Goal: Contribute content: Add original content to the website for others to see

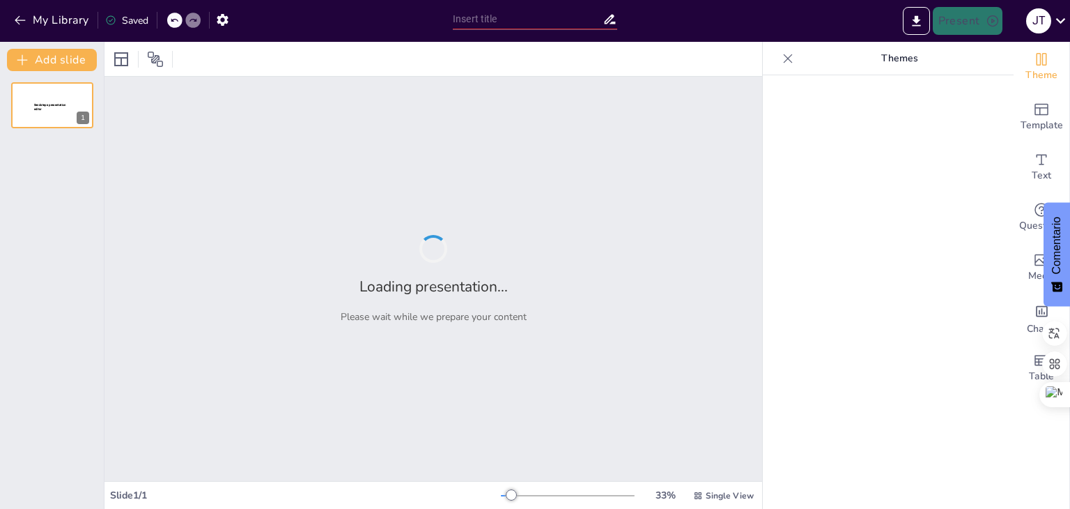
type input "Optimización de la Biorremediación de Aguas Residuales de Acuicultura mediante …"
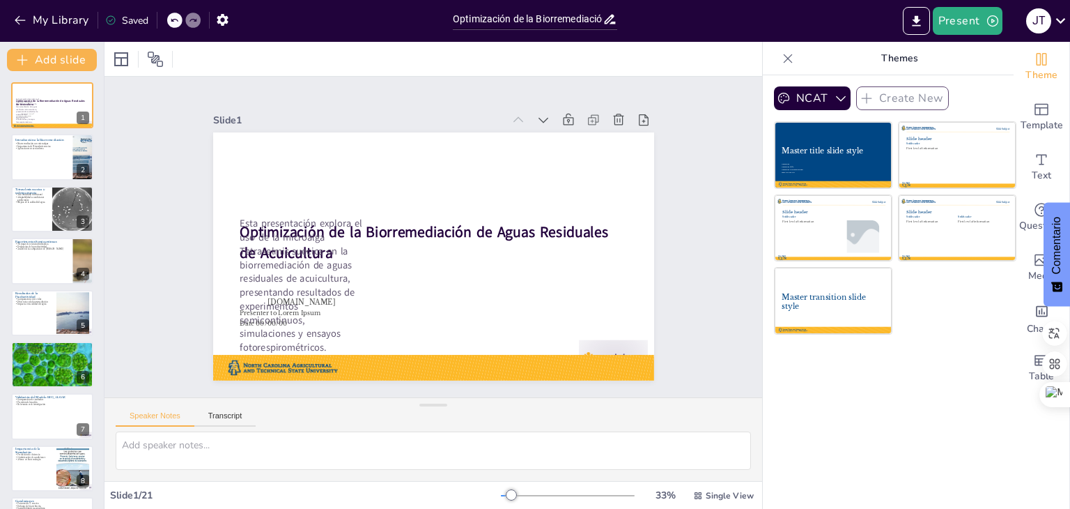
checkbox input "true"
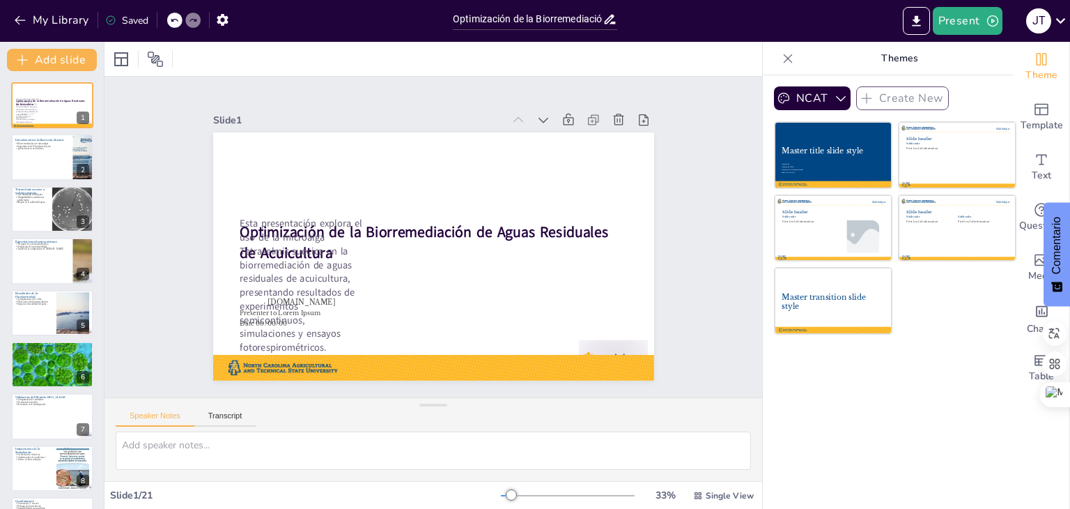
checkbox input "true"
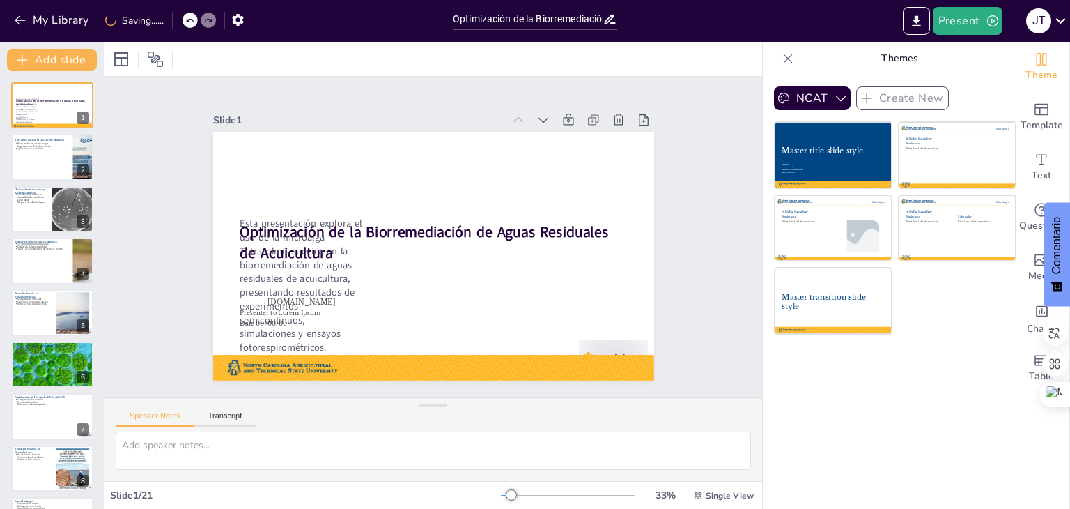
checkbox input "true"
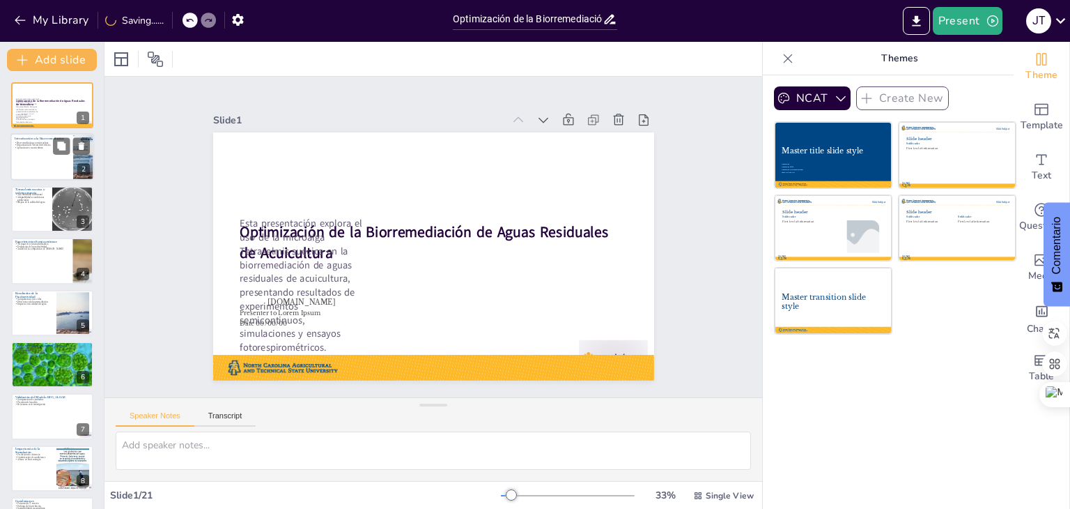
checkbox input "true"
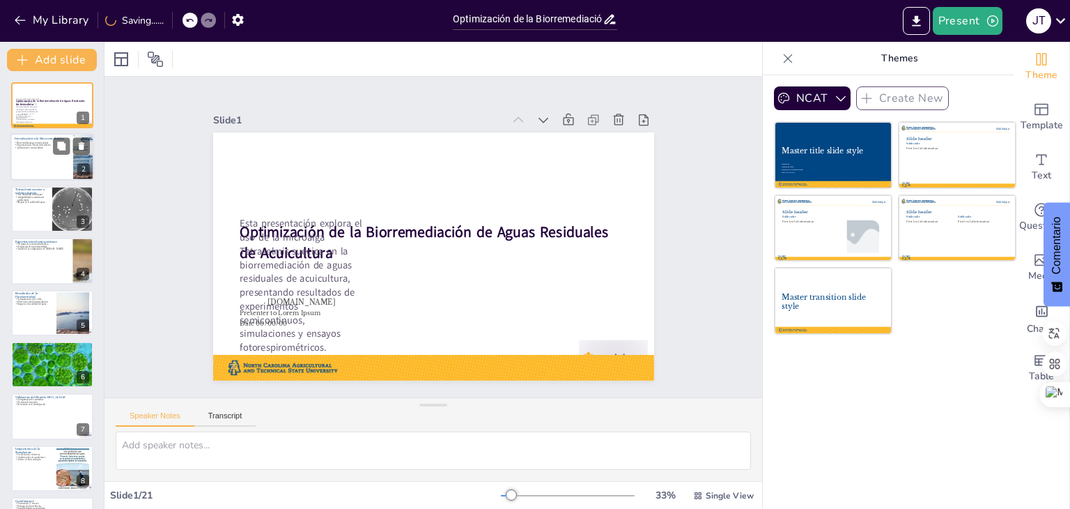
checkbox input "true"
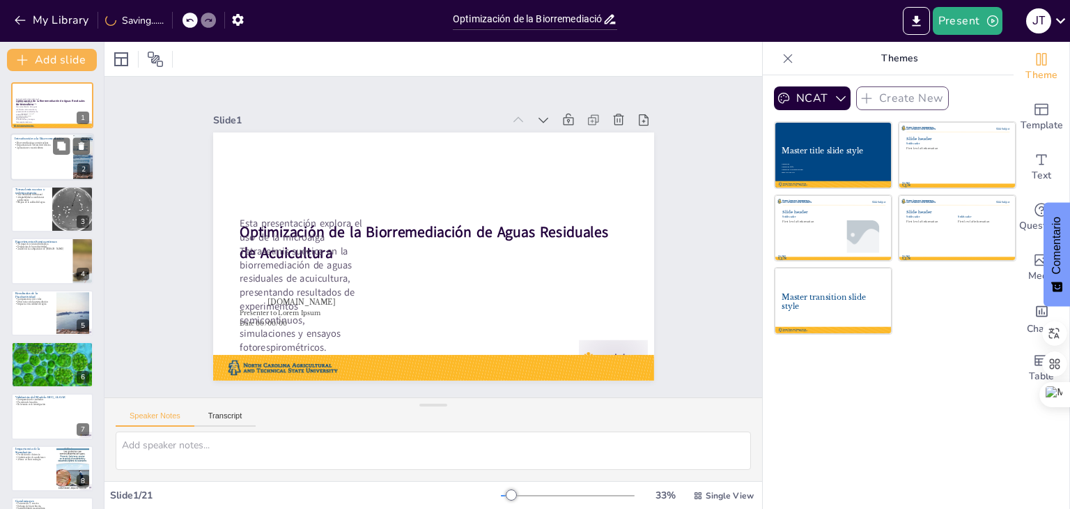
click at [64, 173] on div at bounding box center [52, 157] width 84 height 47
type textarea "Lo ipsumdolorsitam co ad elitsed doeiusm tem incidid utlaboreet dolor magn aliq…"
checkbox input "true"
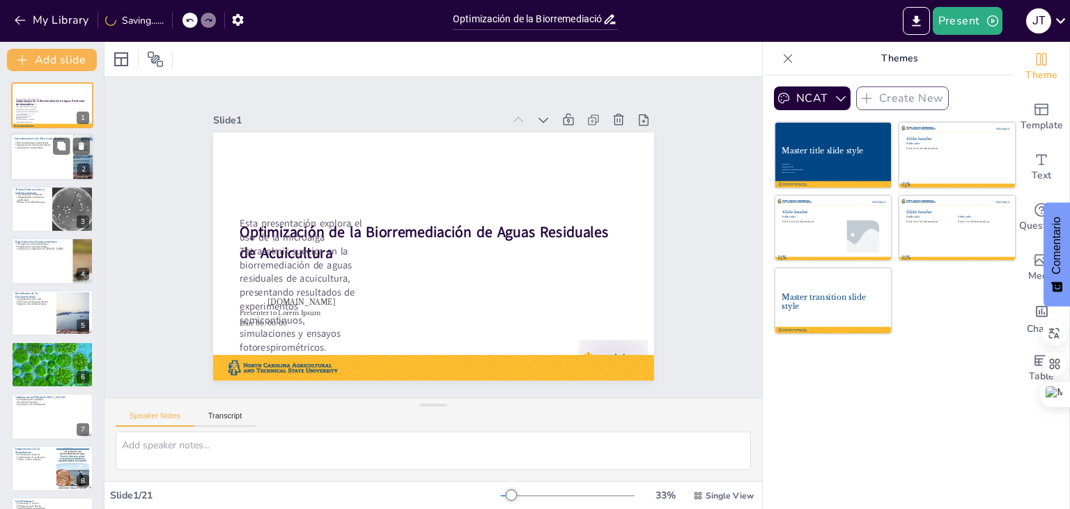
checkbox input "true"
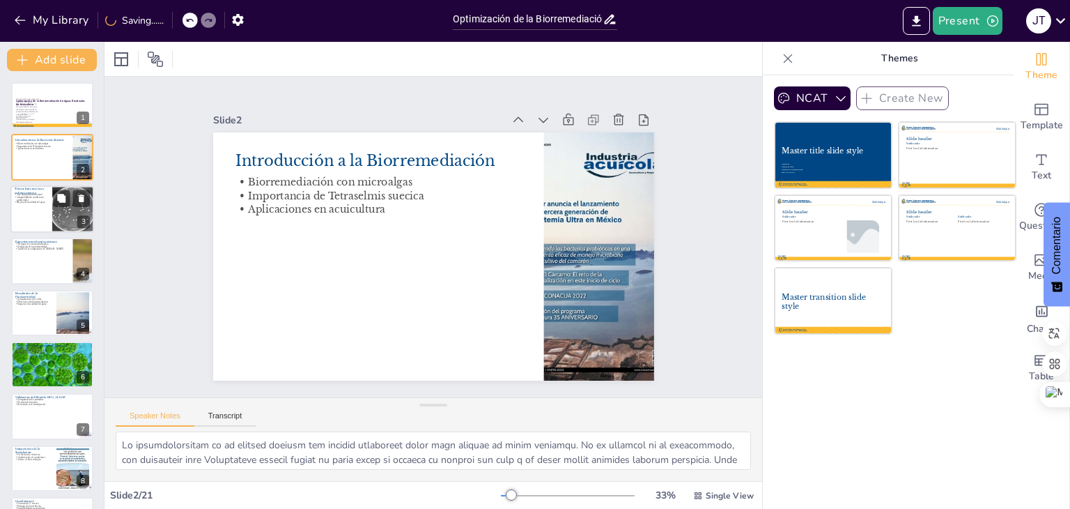
checkbox input "true"
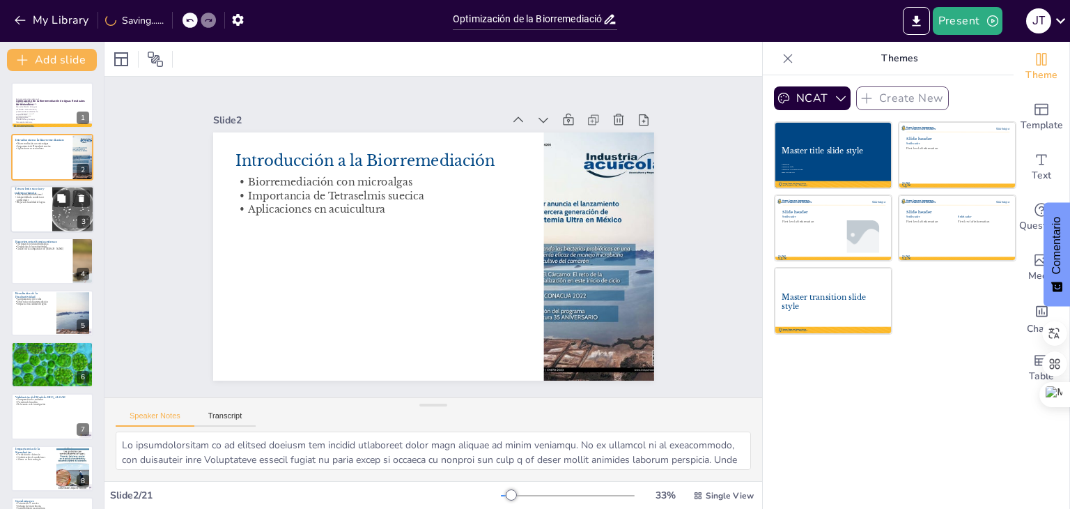
checkbox input "true"
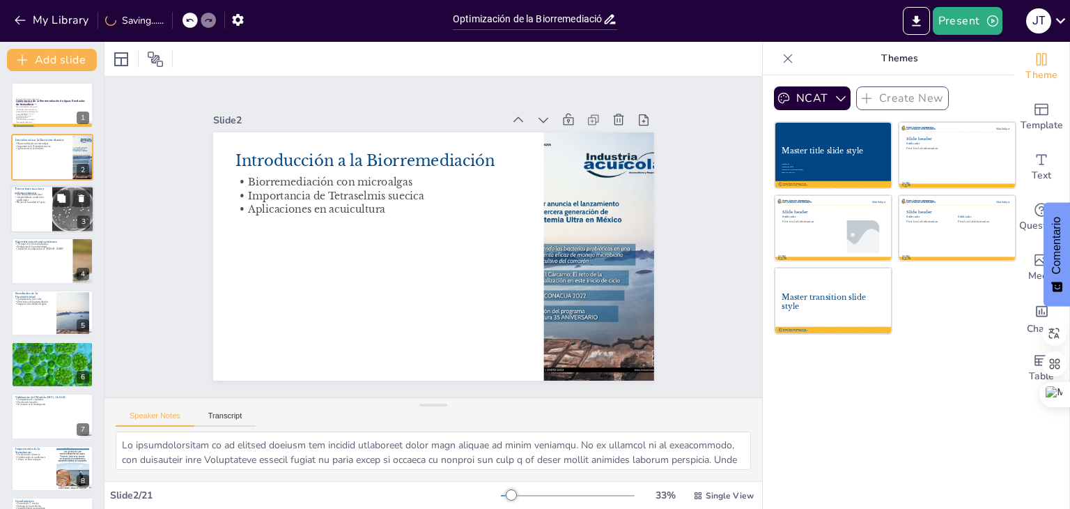
click at [63, 229] on div at bounding box center [73, 208] width 46 height 47
type textarea "Tetraselmis suecica es apreciada por su alto contenido en proteínas, lípidos y …"
checkbox input "true"
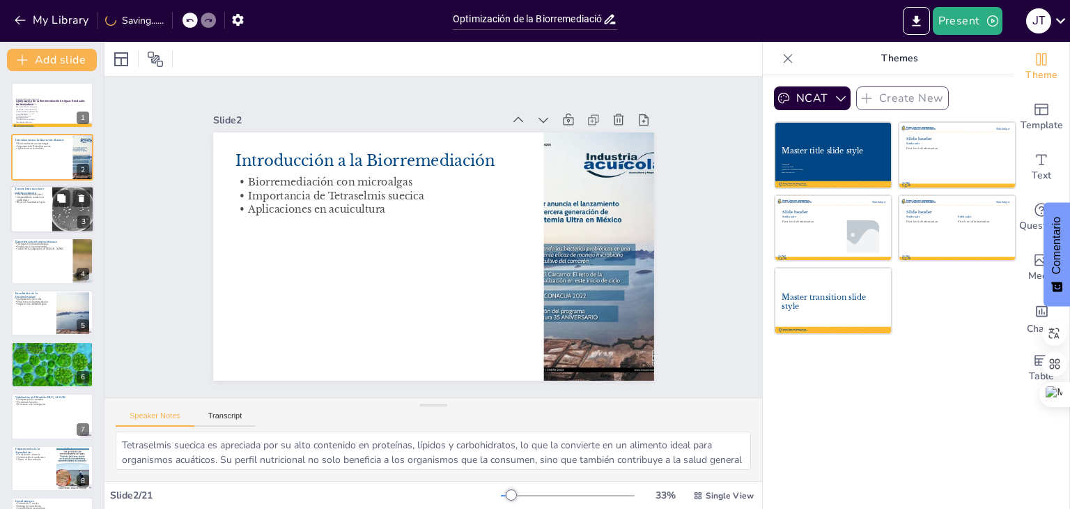
checkbox input "true"
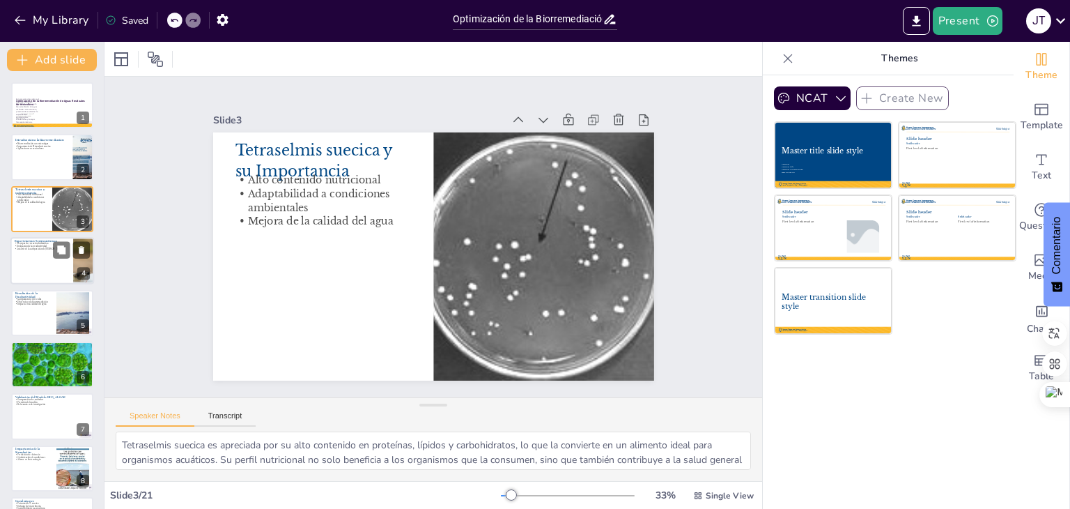
checkbox input "true"
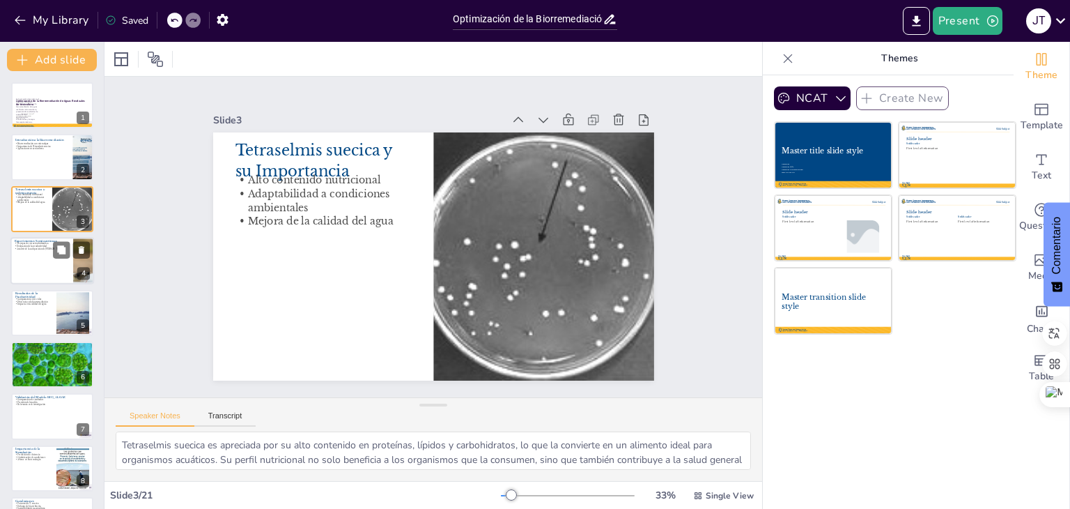
checkbox input "true"
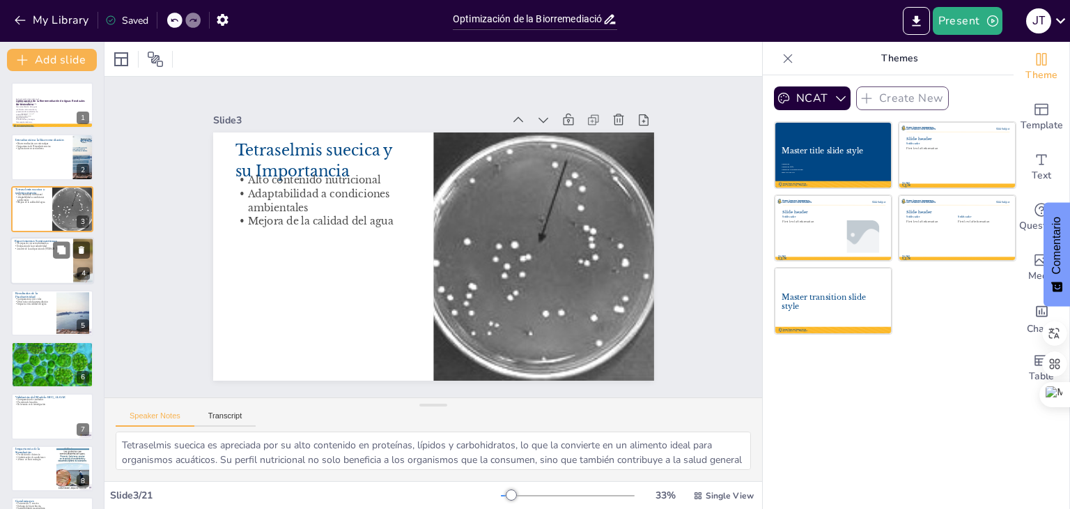
click at [72, 268] on div at bounding box center [52, 260] width 84 height 47
type textarea "Lor ipsumdo si ametconse adipiscing eli seddoeius te inc utlaboreetdo ma aliqua…"
checkbox input "true"
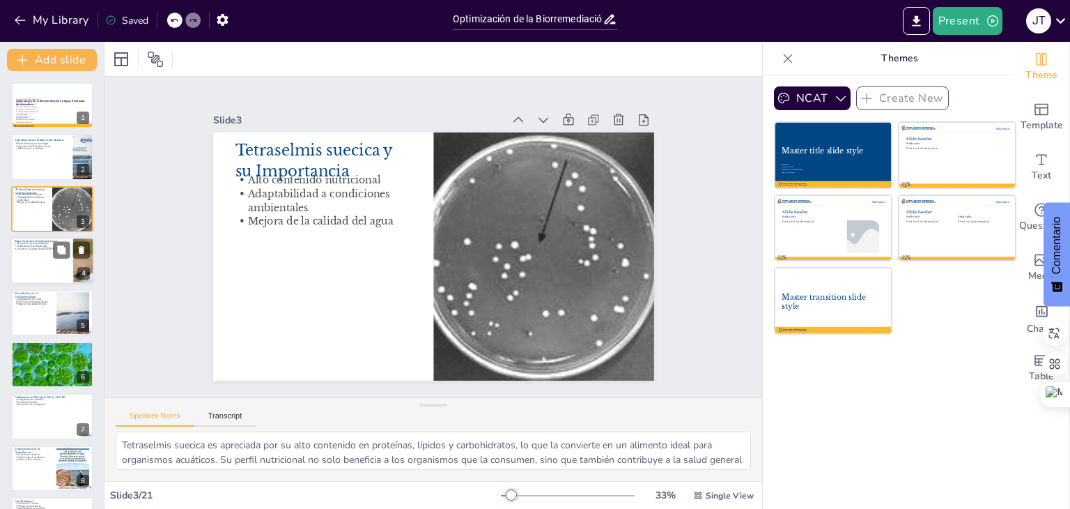
checkbox input "true"
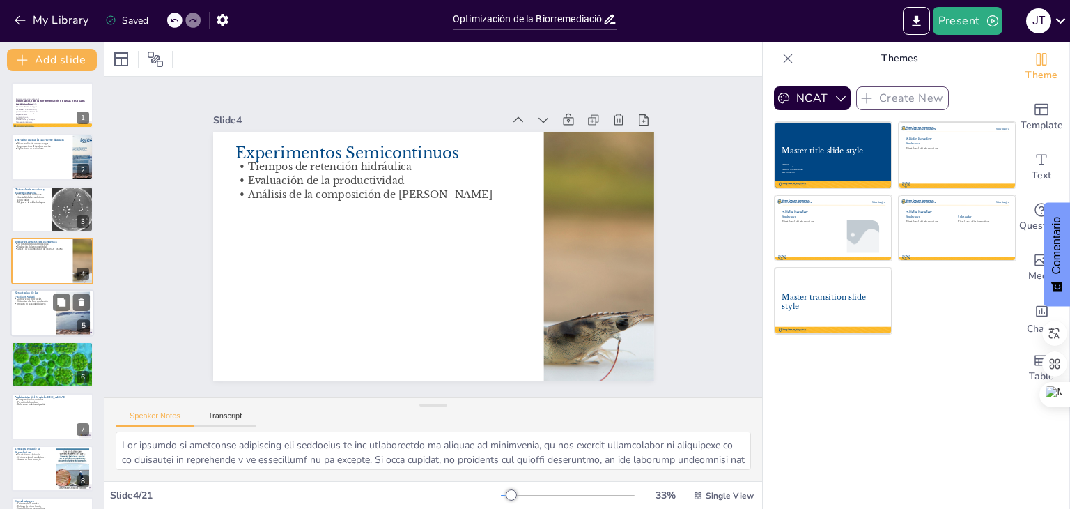
checkbox input "true"
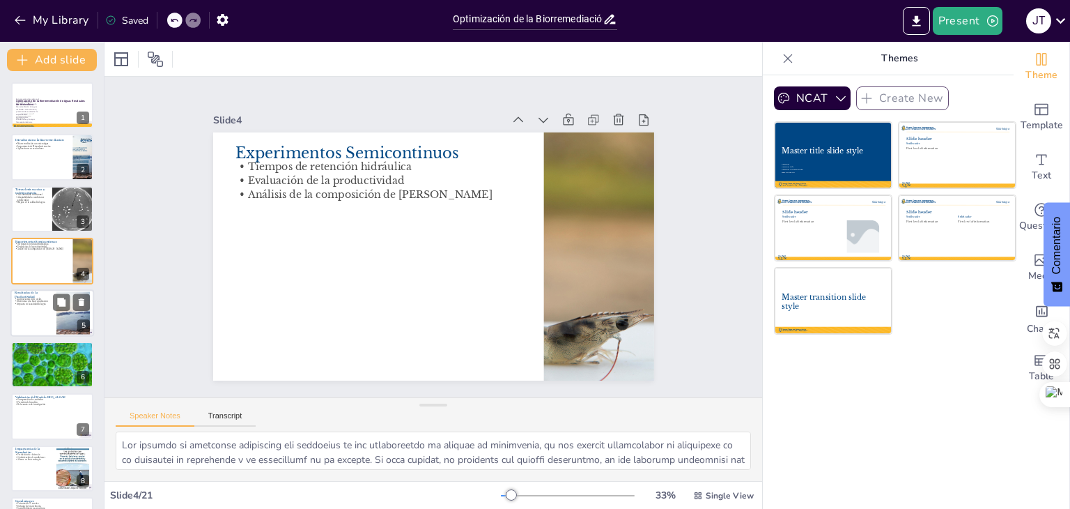
checkbox input "true"
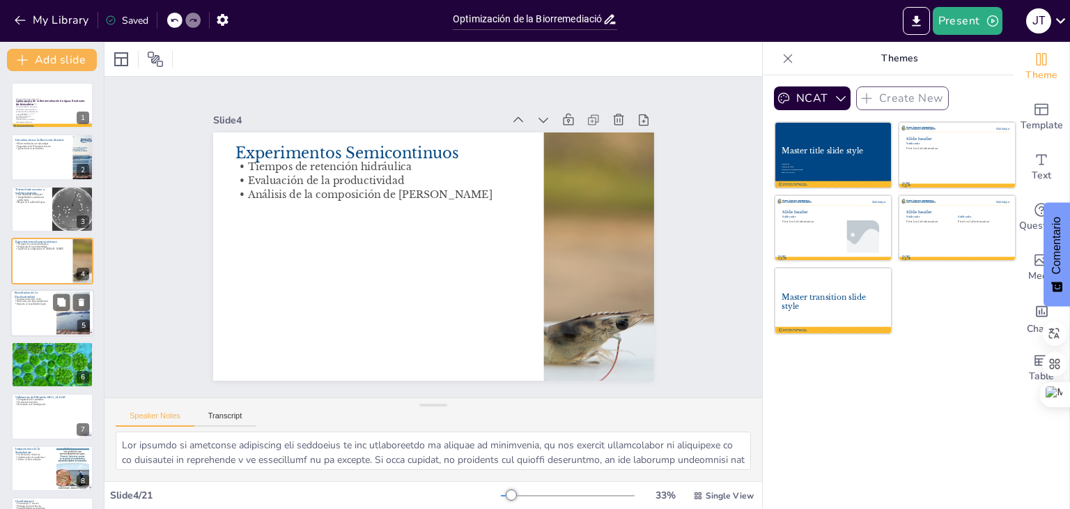
checkbox input "true"
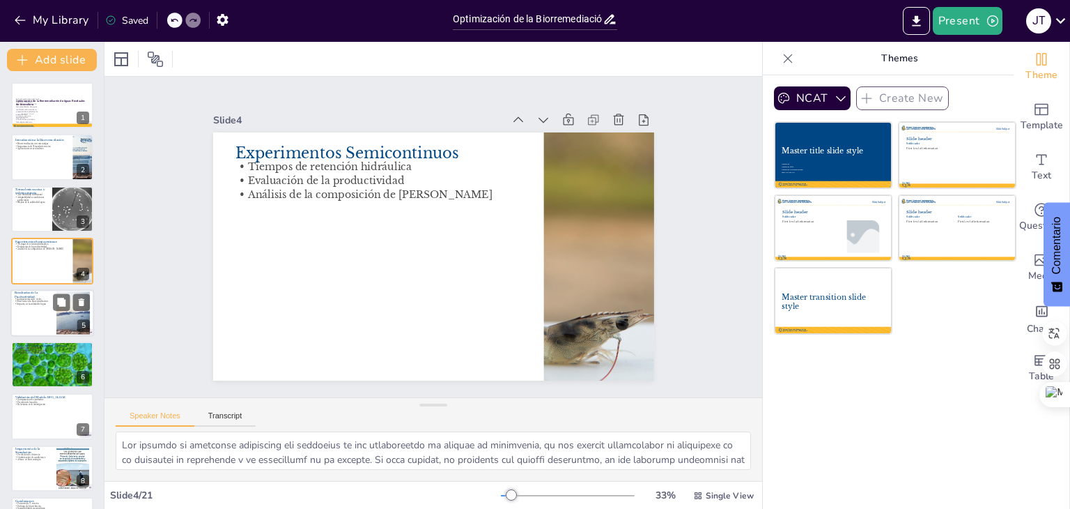
click at [72, 293] on div at bounding box center [71, 301] width 37 height 17
type textarea "La comparación entre los dos ciclos de experimentos proporciona información val…"
checkbox input "true"
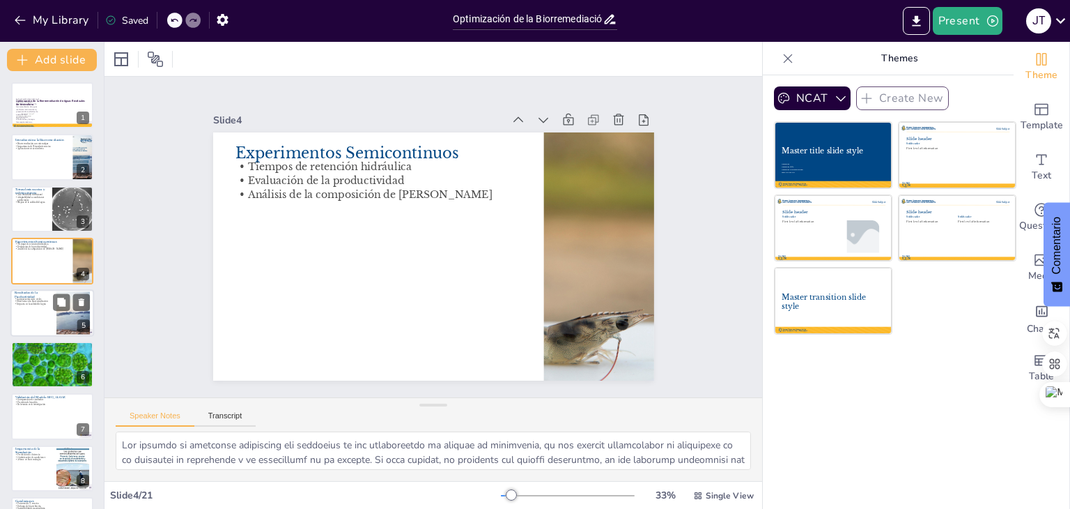
checkbox input "true"
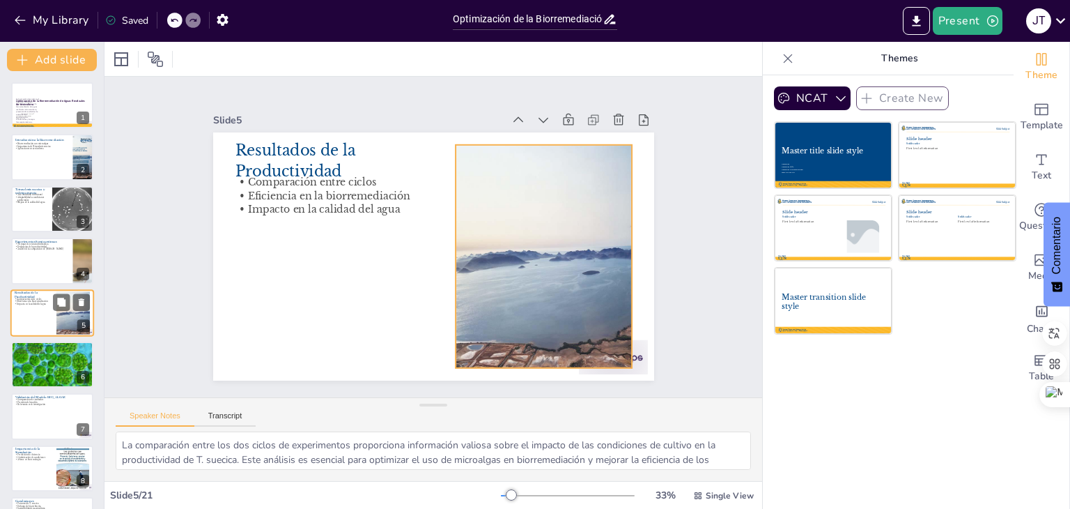
scroll to position [22, 0]
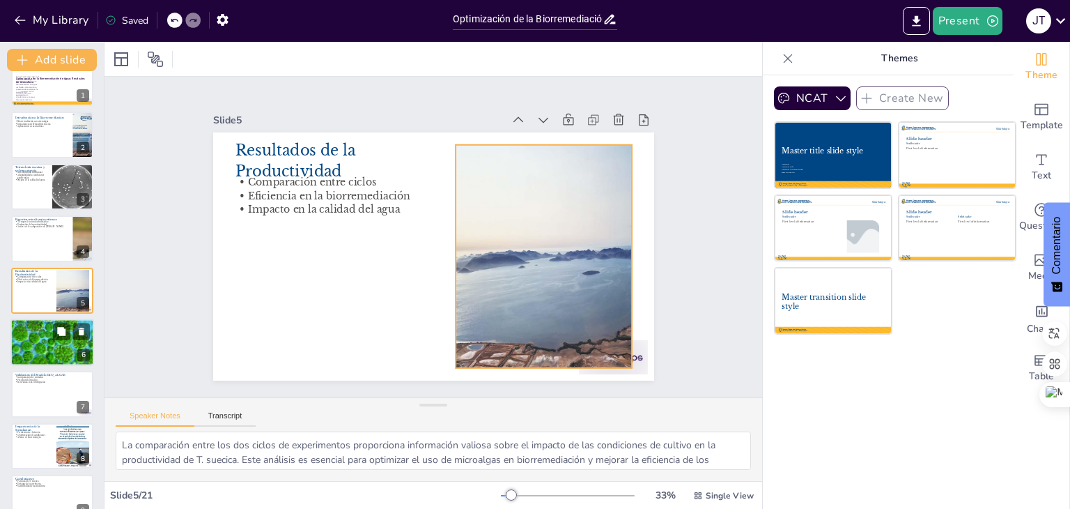
checkbox input "true"
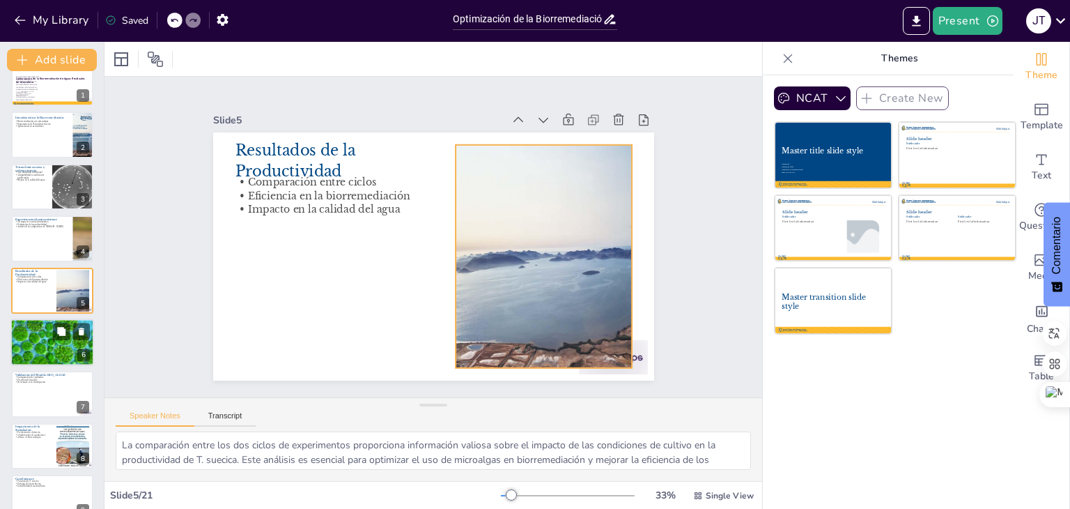
checkbox input "true"
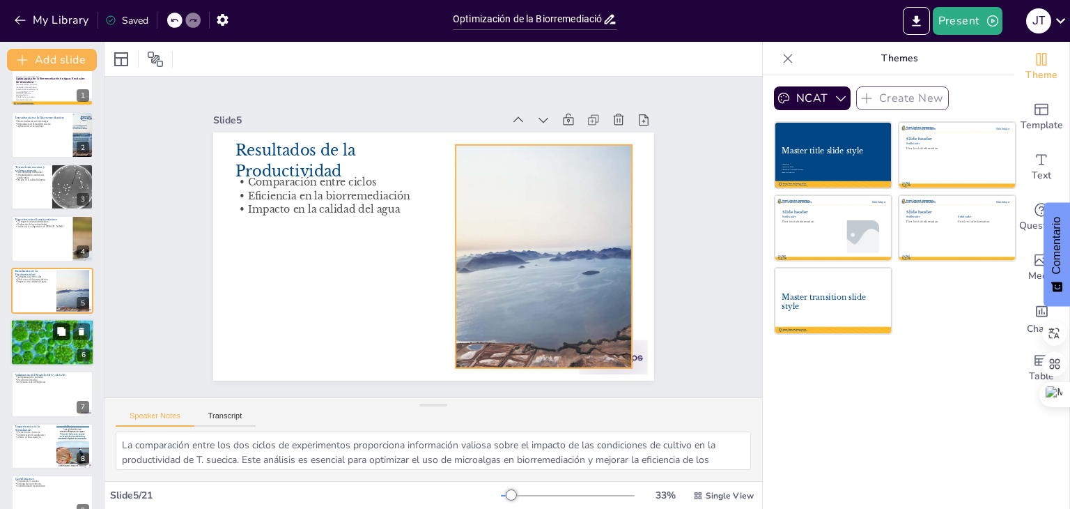
checkbox input "true"
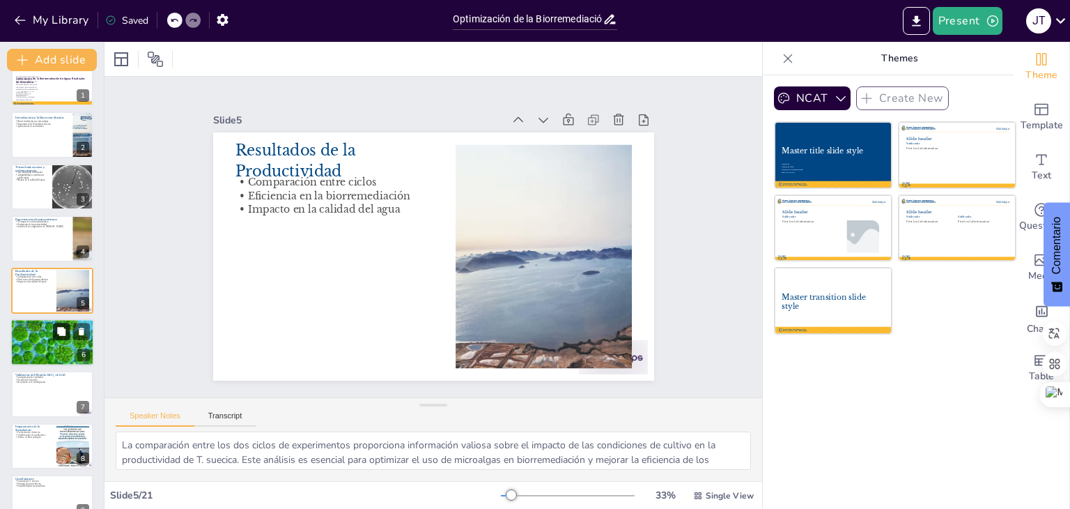
click at [65, 323] on button at bounding box center [61, 331] width 17 height 17
type textarea "El contenido de proteínas en la biomasa de T. suecica es un indicador clave de …"
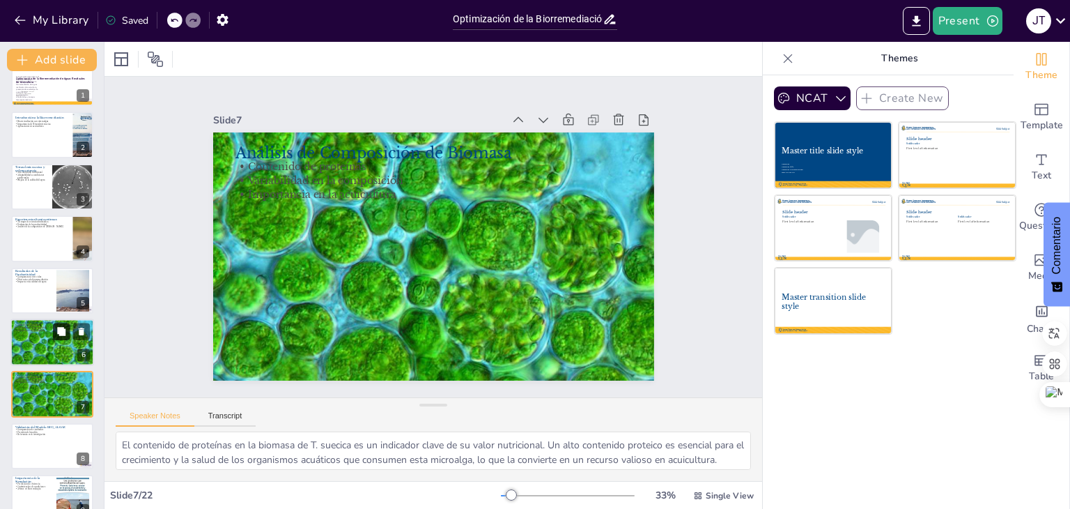
checkbox input "true"
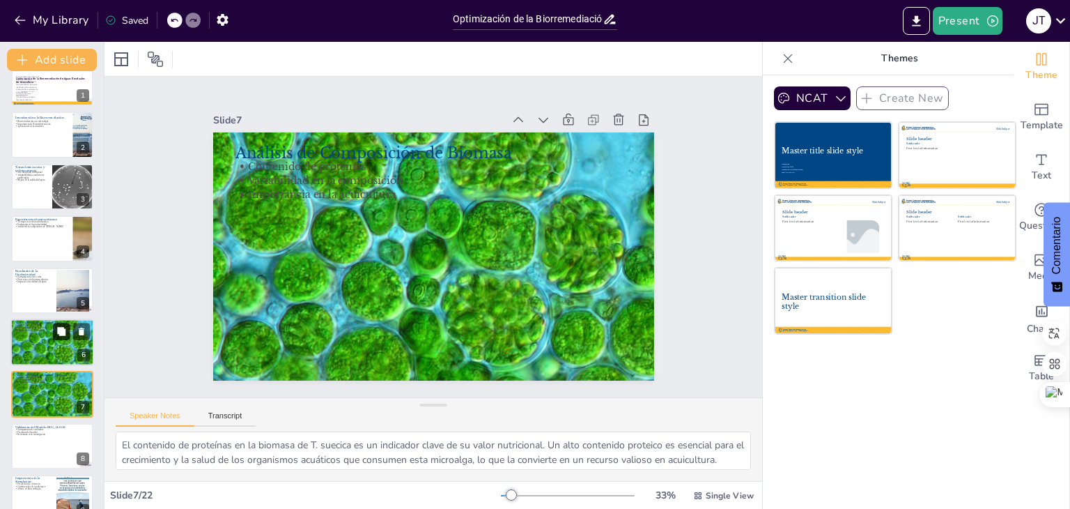
scroll to position [126, 0]
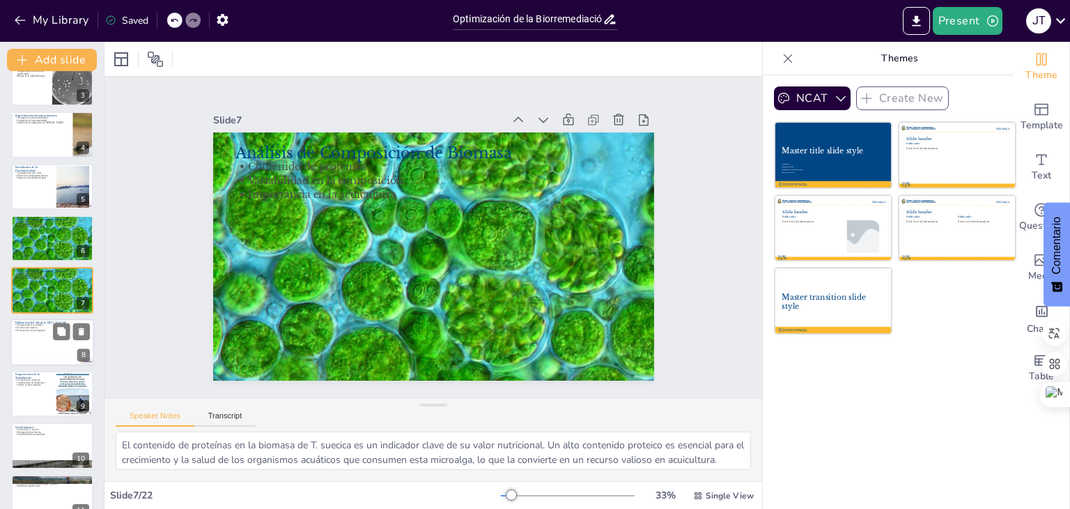
checkbox input "true"
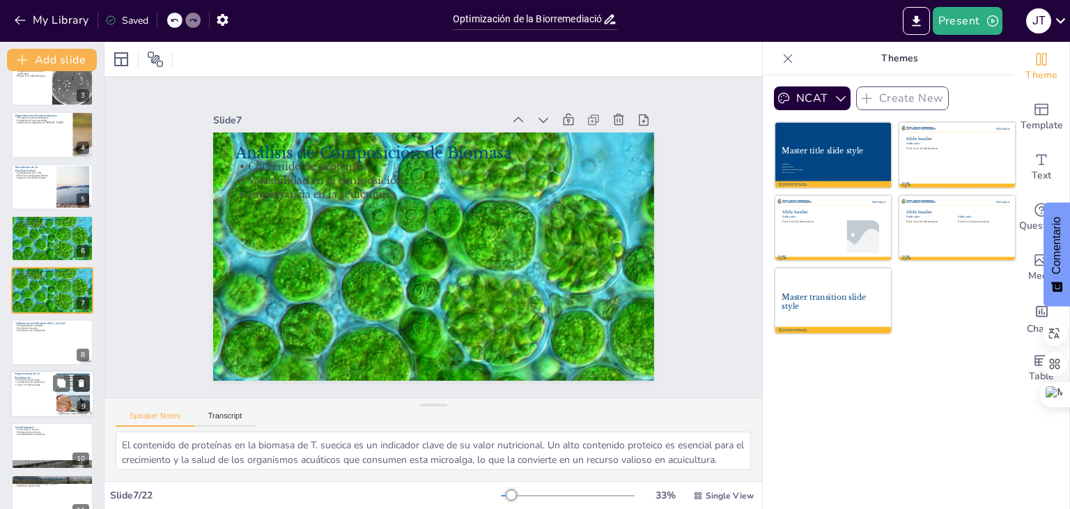
checkbox input "true"
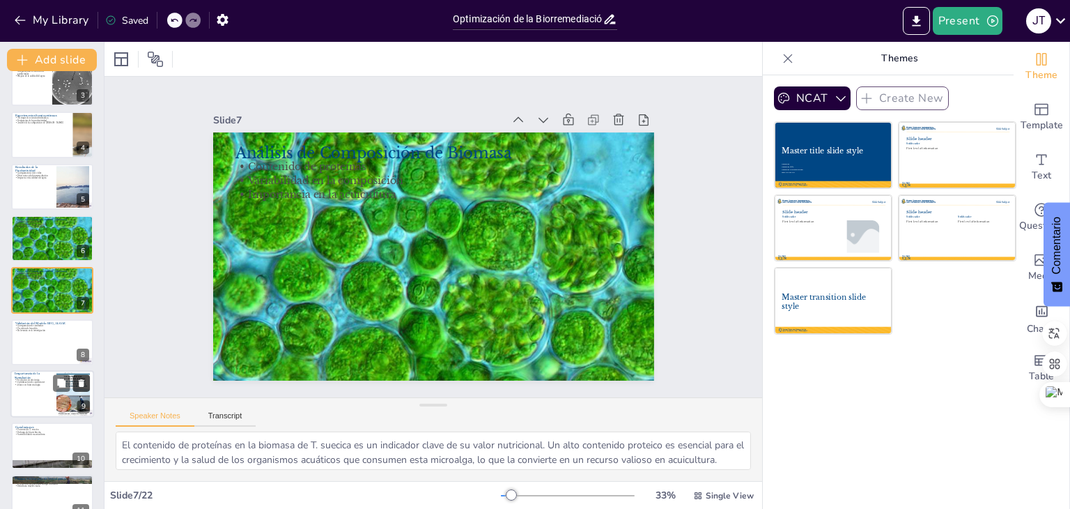
checkbox input "true"
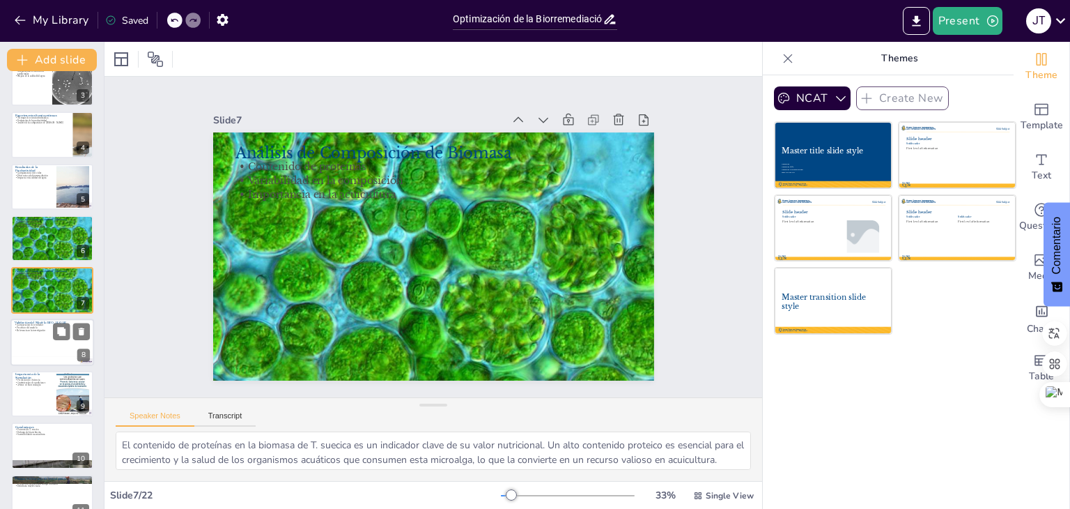
checkbox input "true"
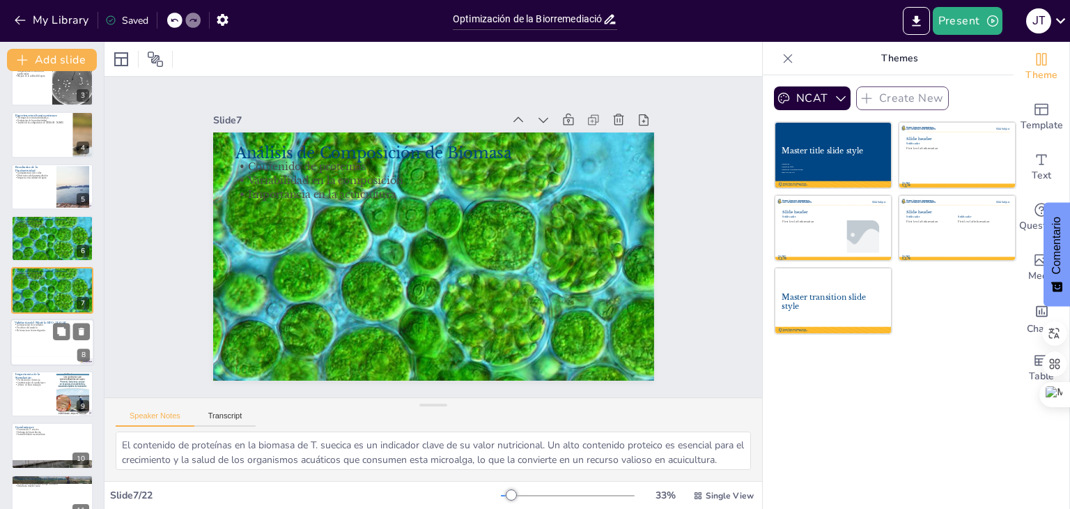
checkbox input "true"
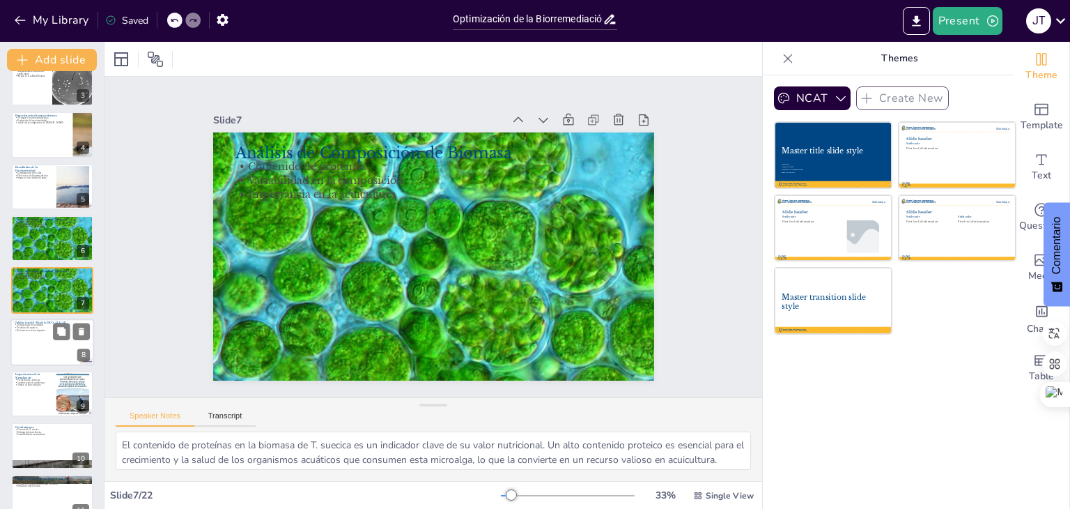
checkbox input "true"
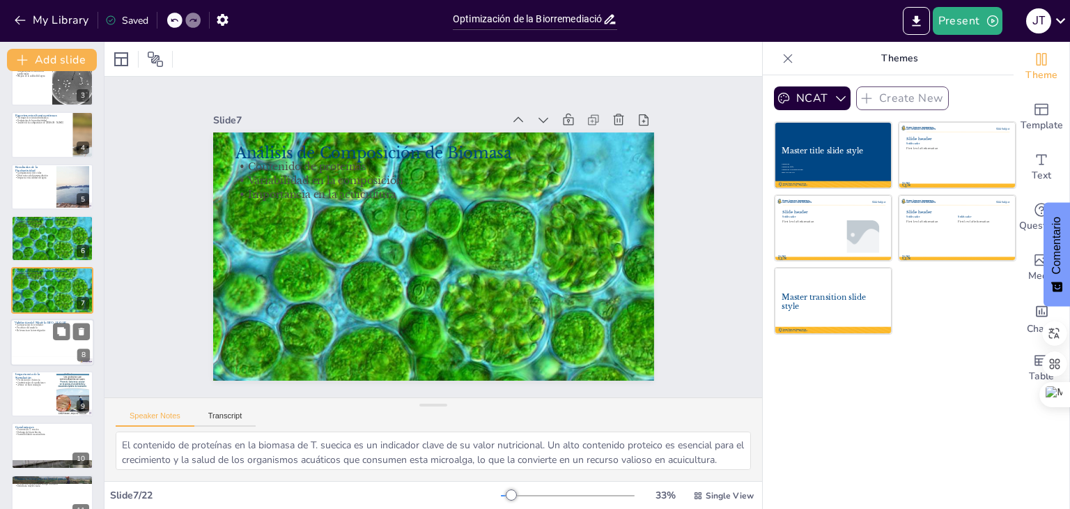
click at [61, 342] on div at bounding box center [52, 341] width 84 height 47
type textarea "La comparación de los resultados simulados con los datos experimentales es un p…"
checkbox input "true"
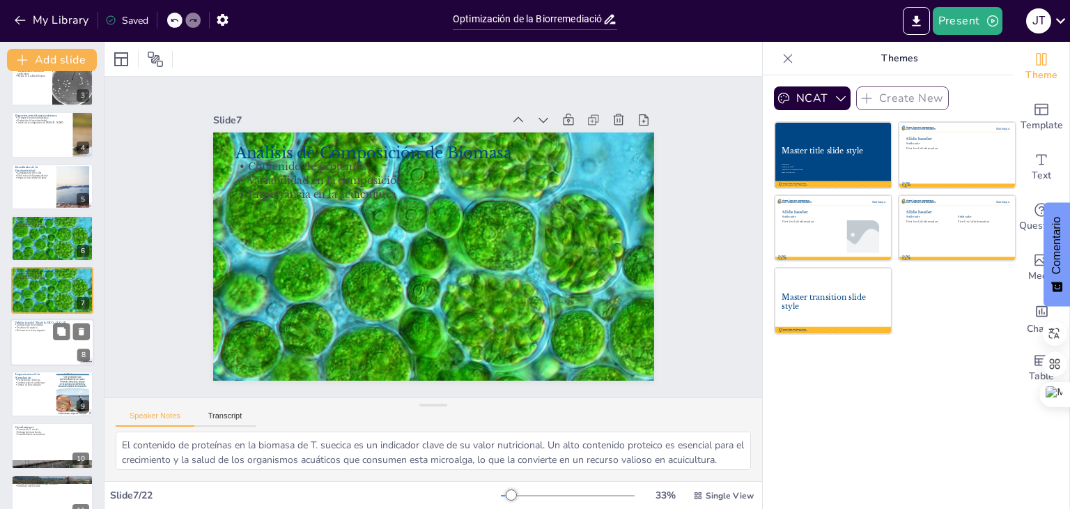
checkbox input "true"
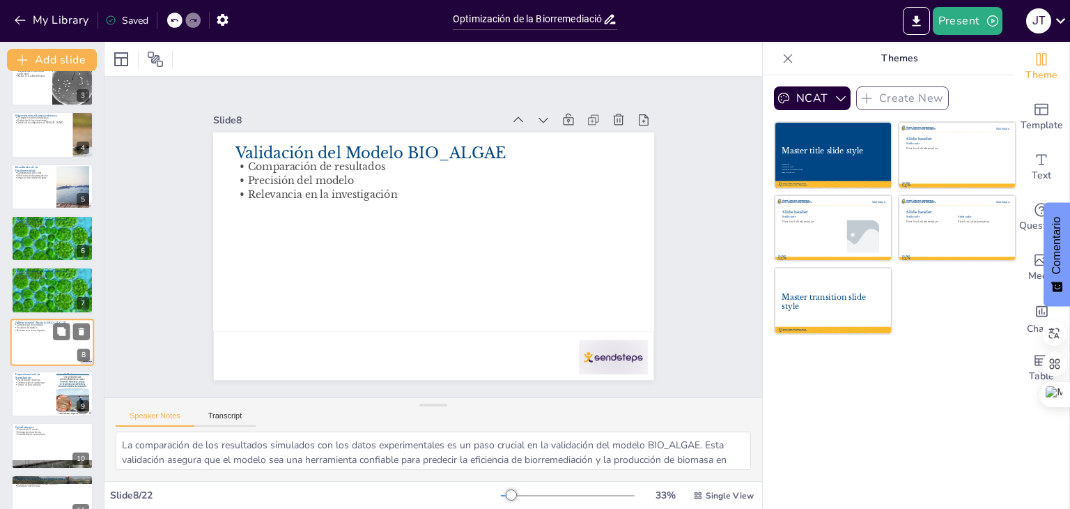
scroll to position [178, 0]
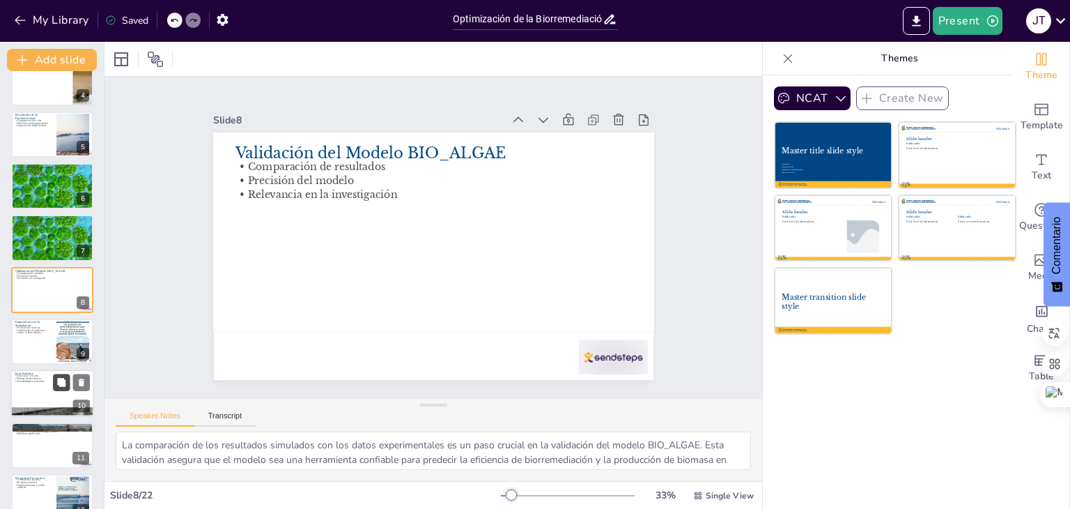
checkbox input "true"
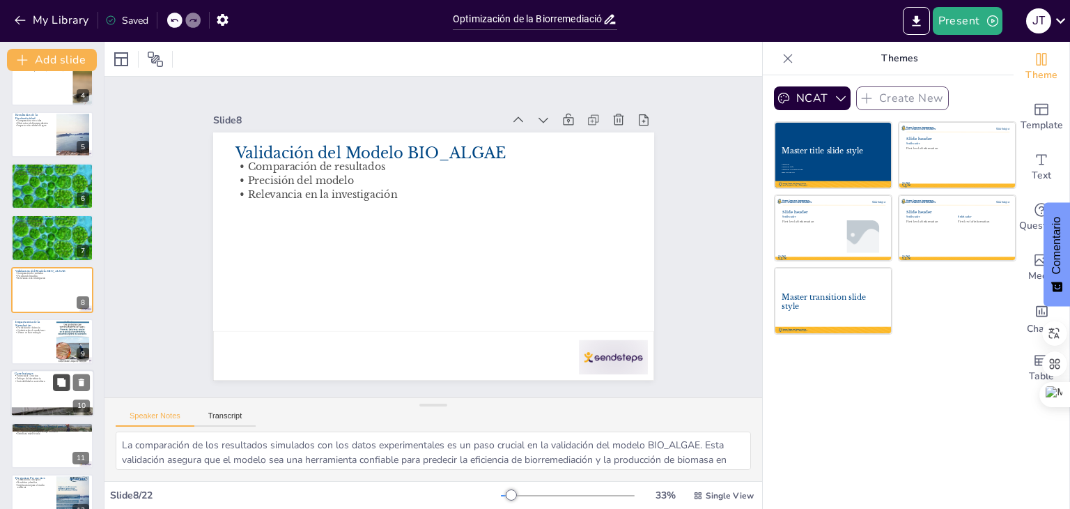
checkbox input "true"
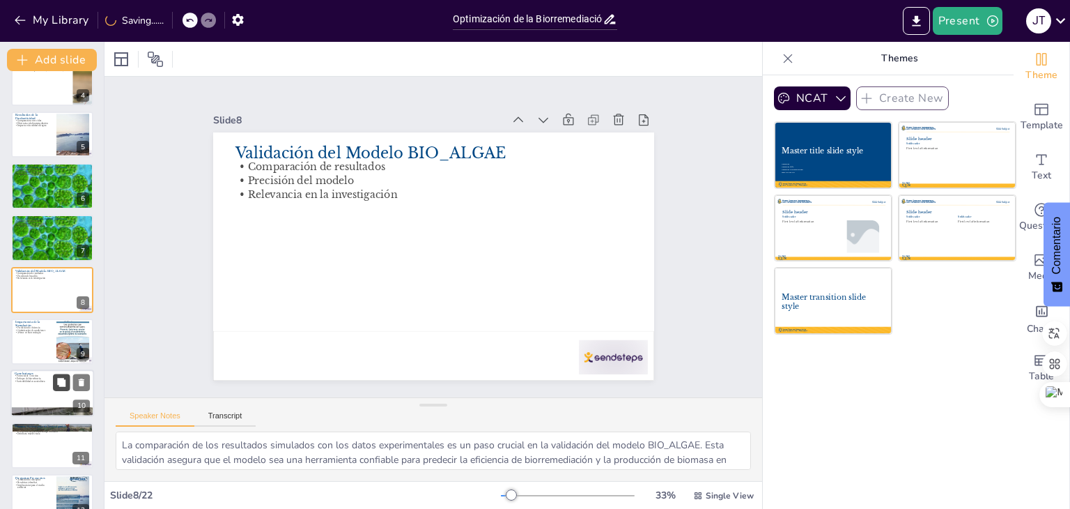
click at [61, 378] on icon at bounding box center [61, 382] width 8 height 8
type textarea "El potencial de T. suecica en la producción de biomasa y la biorremediación es …"
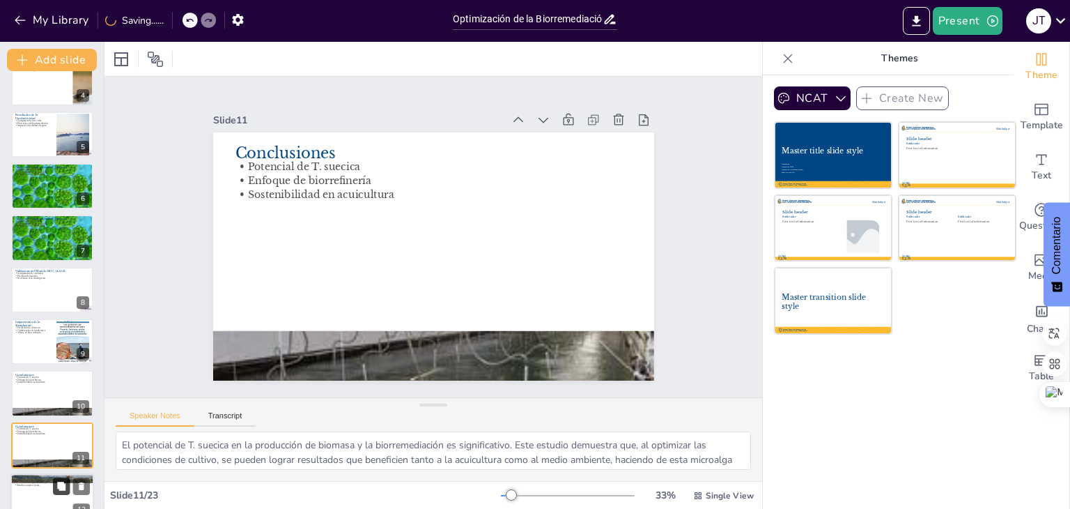
checkbox input "true"
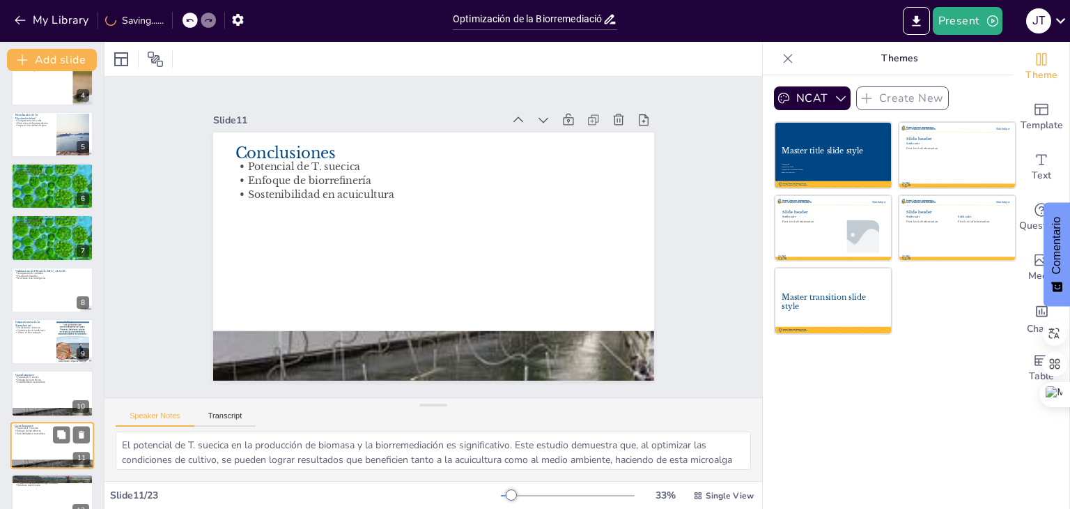
checkbox input "true"
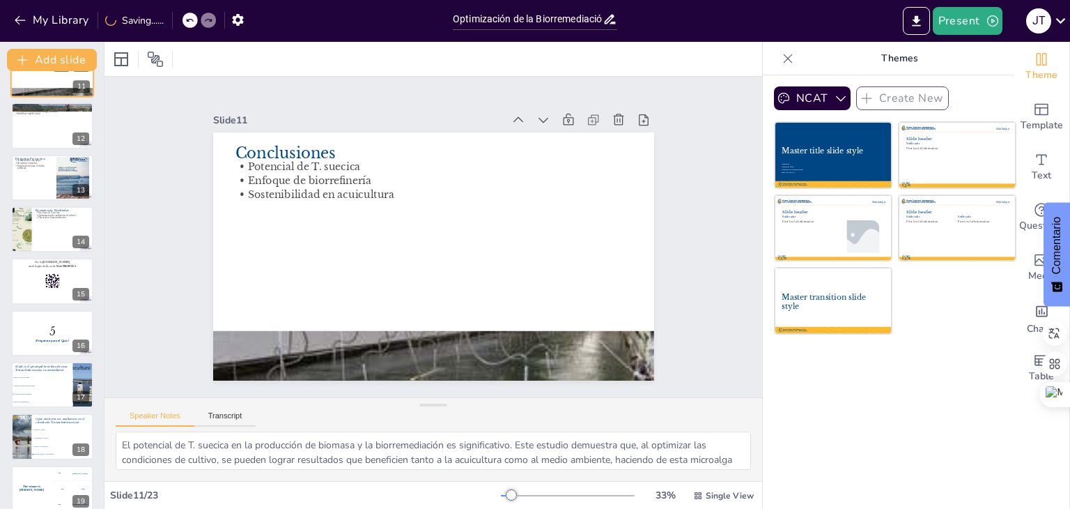
checkbox input "true"
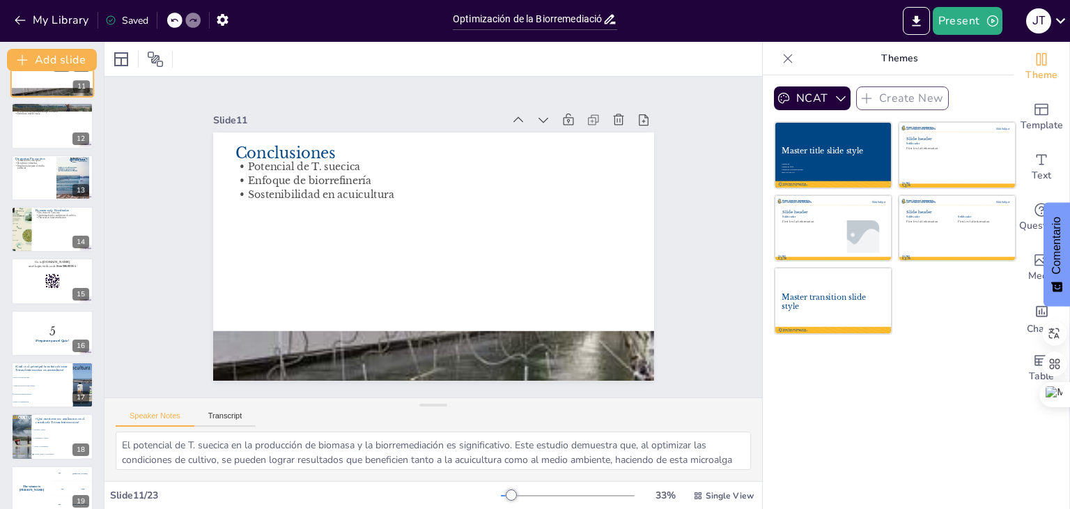
checkbox input "true"
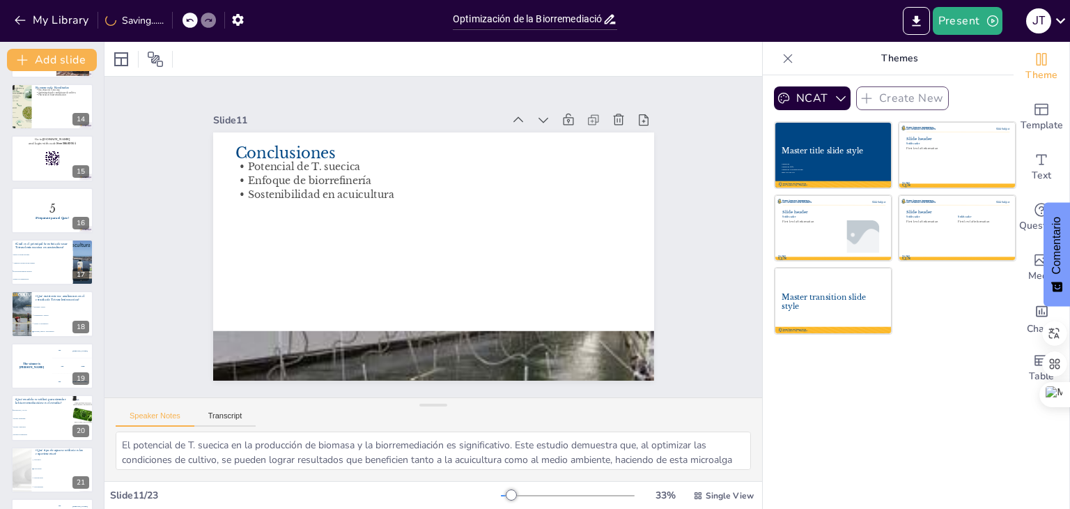
scroll to position [771, 0]
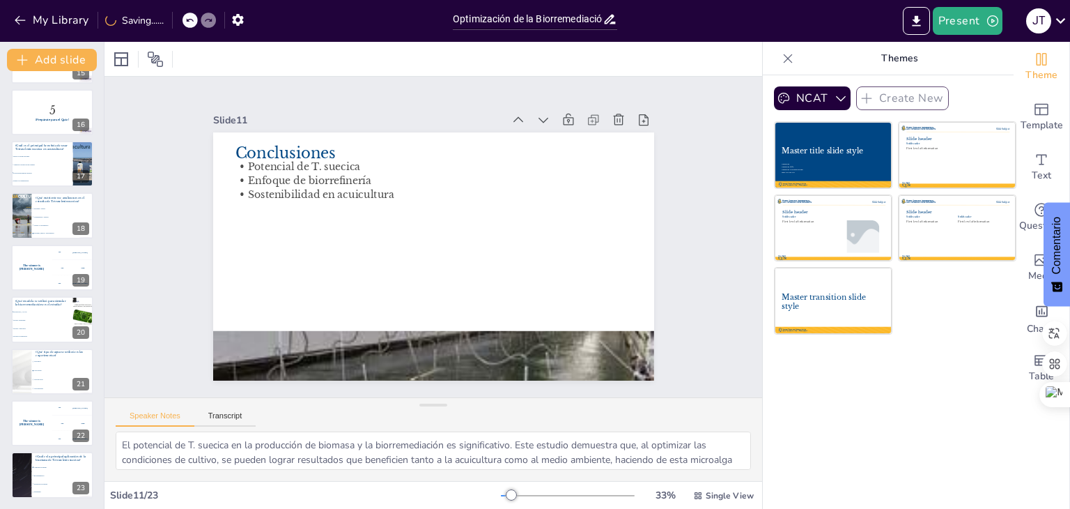
checkbox input "true"
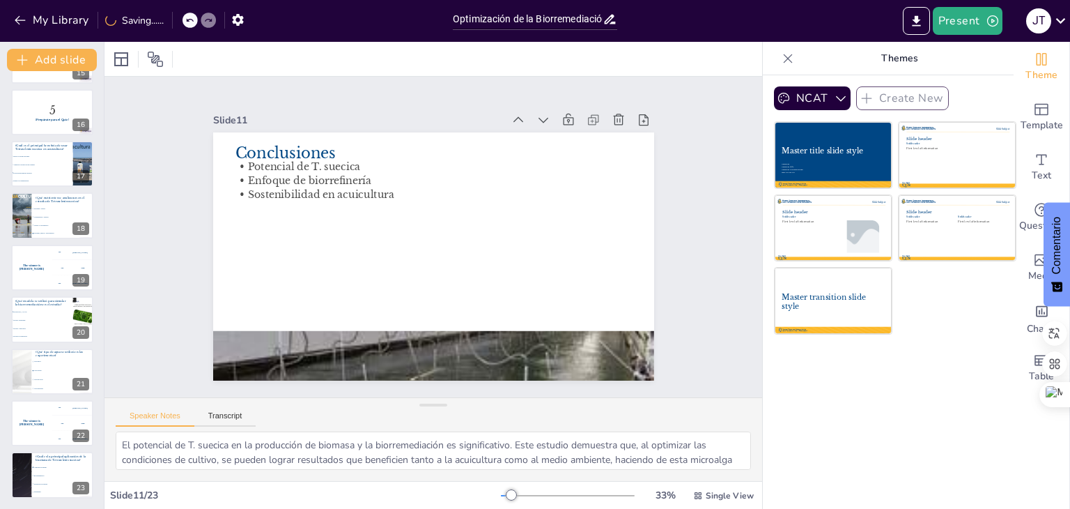
checkbox input "true"
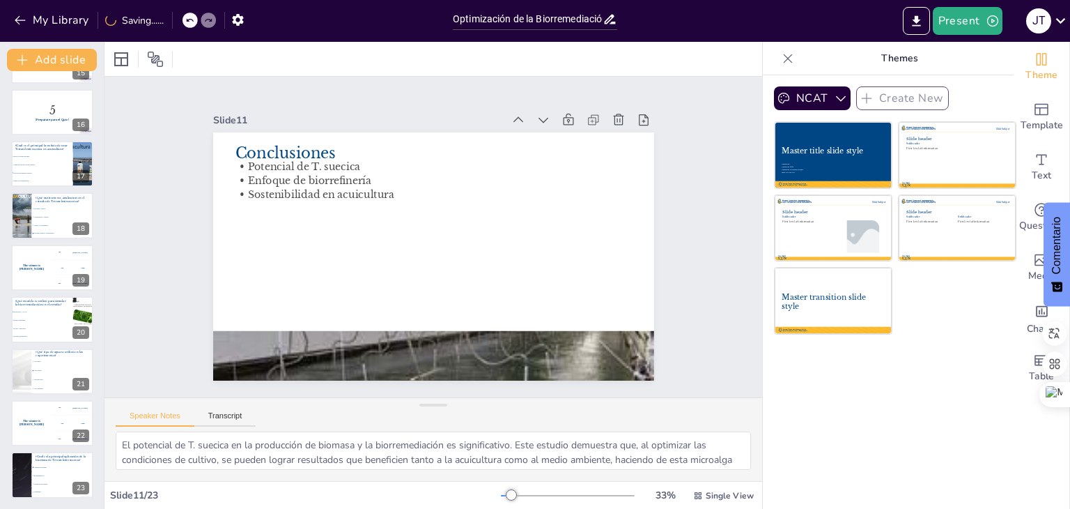
checkbox input "true"
